Goal: Book appointment/travel/reservation

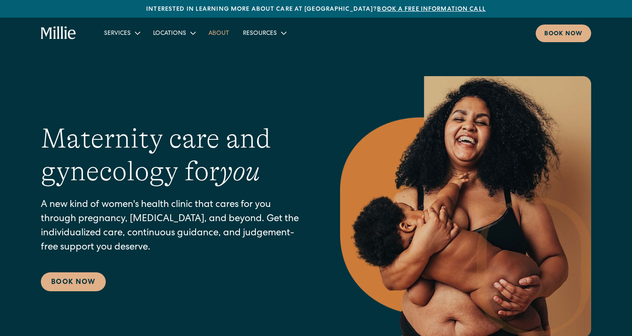
click at [218, 30] on link "About" at bounding box center [219, 33] width 34 height 14
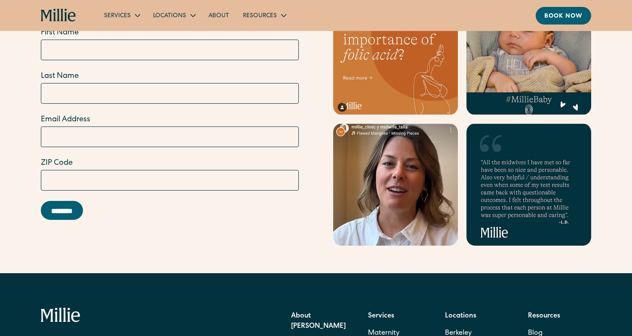
scroll to position [2569, 0]
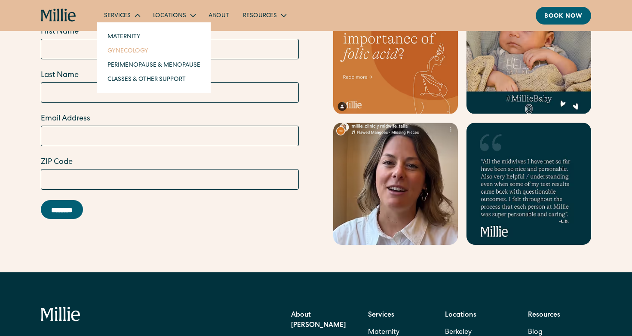
click at [132, 51] on link "Gynecology" at bounding box center [154, 50] width 107 height 14
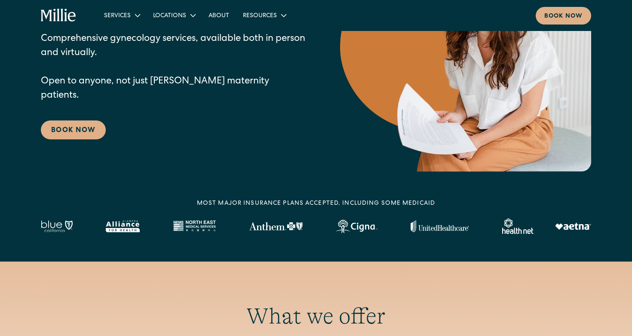
scroll to position [131, 0]
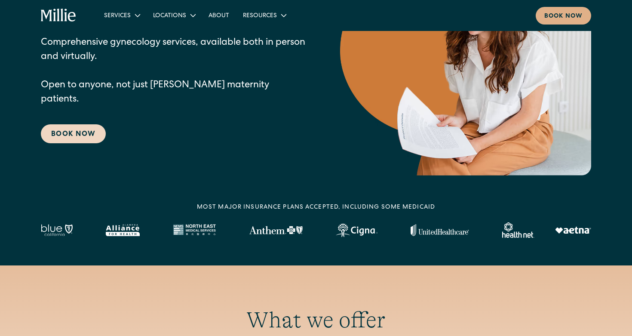
click at [70, 131] on link "Book Now" at bounding box center [73, 133] width 65 height 19
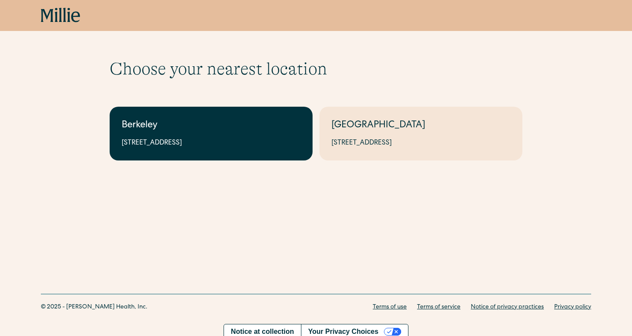
click at [233, 145] on div "2999 Regent St, Suite 524, Berkeley, CA 94705" at bounding box center [211, 143] width 179 height 10
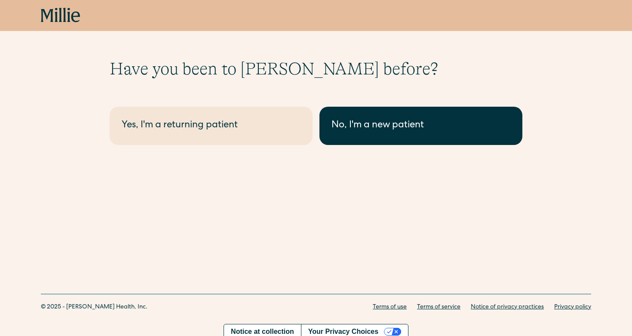
click at [357, 130] on div "No, I'm a new patient" at bounding box center [421, 126] width 179 height 14
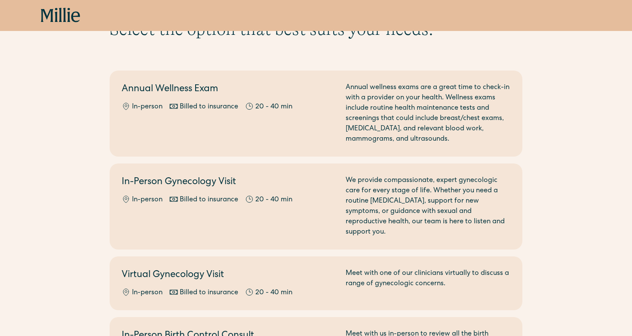
scroll to position [33, 0]
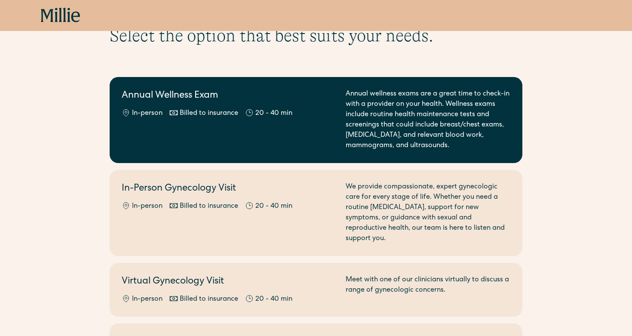
click at [513, 150] on link "Annual Wellness Exam In-person Billed to insurance 20 - 40 min Annual wellness …" at bounding box center [316, 120] width 413 height 86
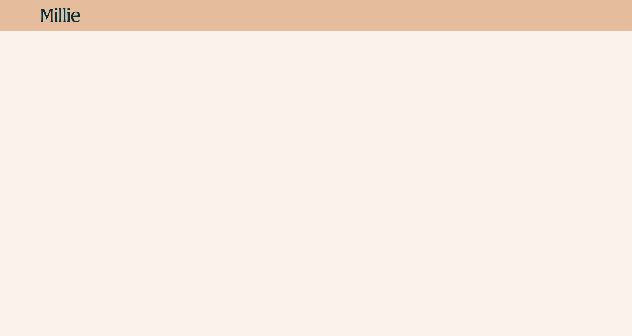
scroll to position [90, 0]
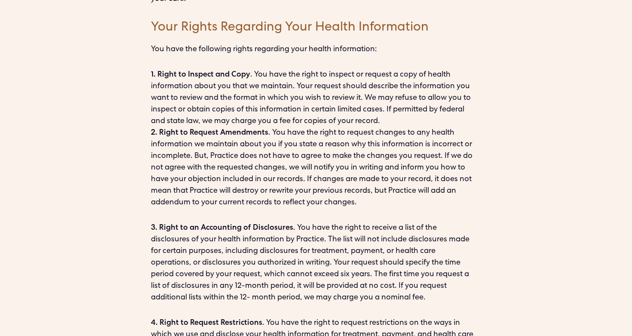
scroll to position [1931, 0]
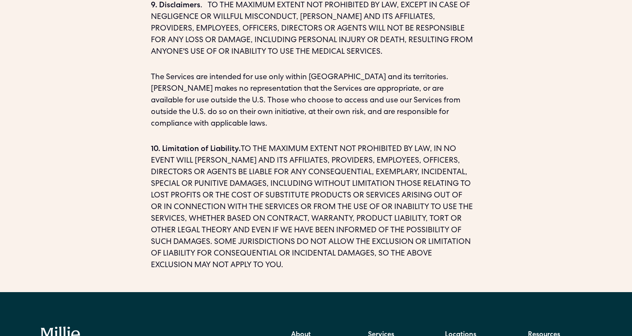
scroll to position [1636, 0]
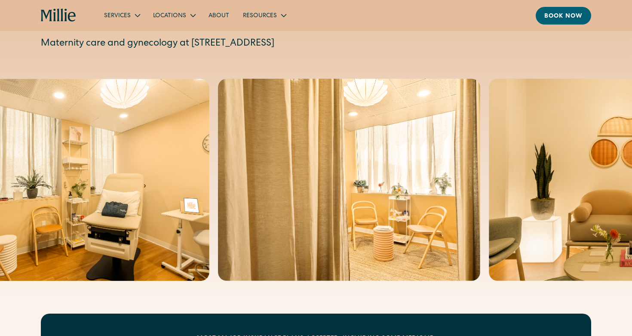
scroll to position [62, 0]
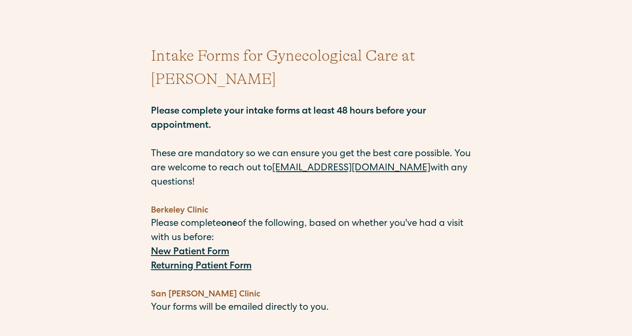
scroll to position [51, 0]
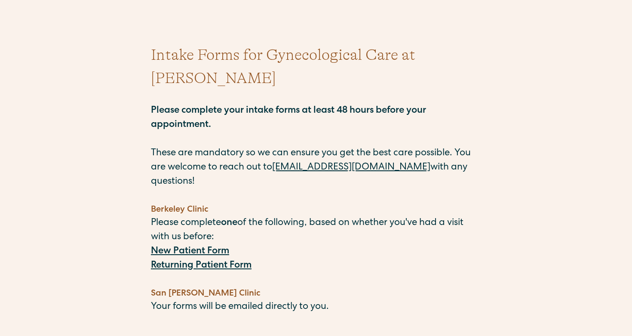
click at [206, 247] on strong "New Patient Form" at bounding box center [190, 251] width 78 height 9
